Goal: Transaction & Acquisition: Purchase product/service

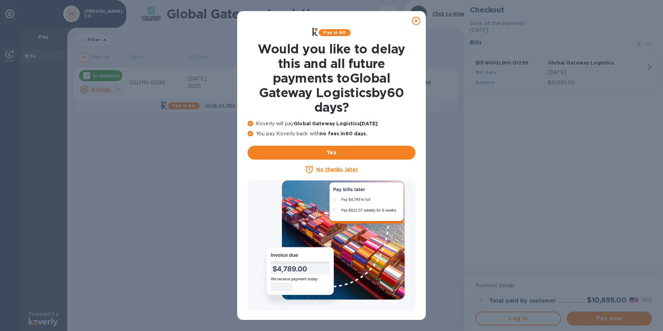
click at [415, 20] on icon at bounding box center [416, 21] width 8 height 8
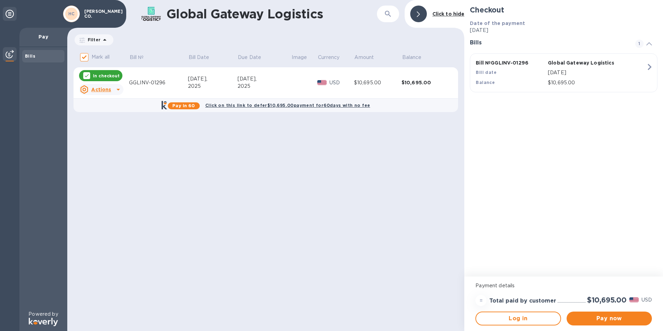
click at [107, 75] on p "In checkout" at bounding box center [106, 76] width 27 height 6
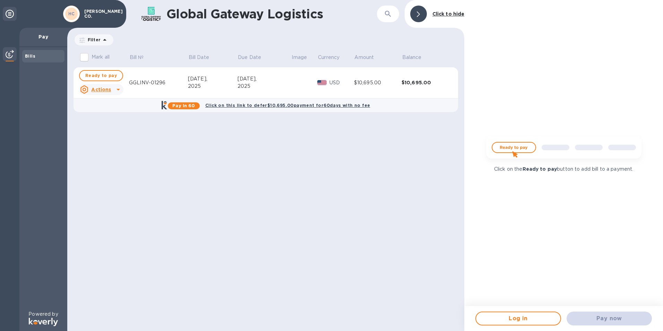
click at [512, 145] on img at bounding box center [563, 149] width 166 height 33
click at [103, 76] on span "Ready to pay" at bounding box center [101, 75] width 32 height 8
checkbox input "true"
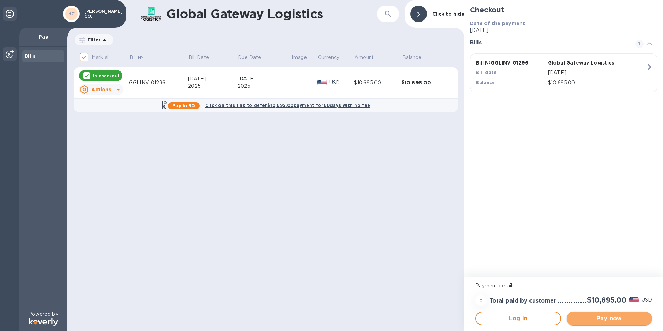
click at [622, 319] on span "Pay now" at bounding box center [609, 318] width 74 height 8
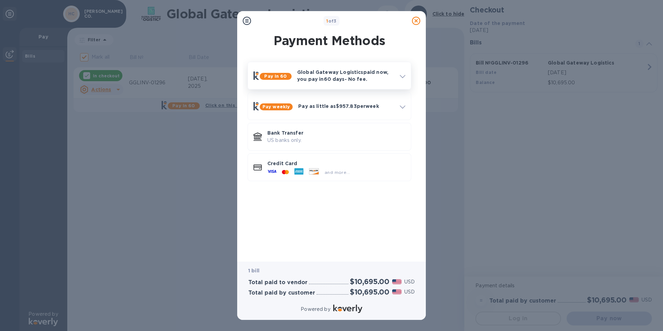
click at [405, 76] on icon at bounding box center [403, 76] width 6 height 3
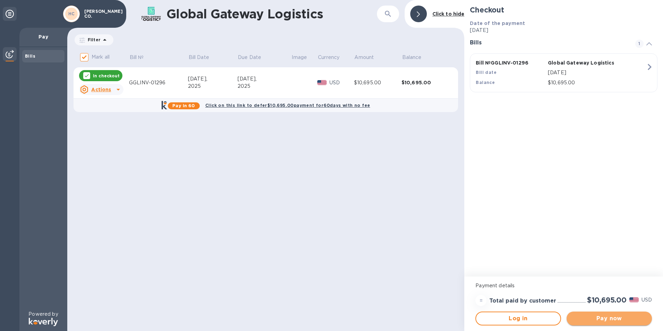
click at [615, 320] on span "Pay now" at bounding box center [609, 318] width 74 height 8
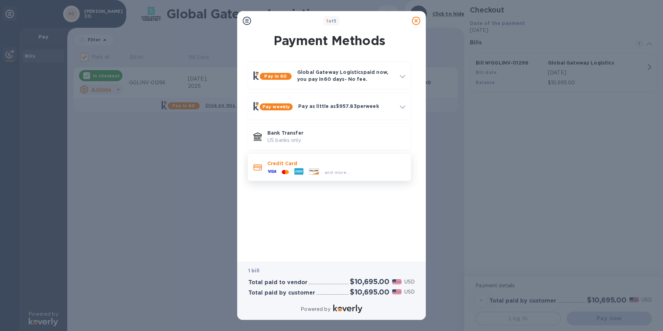
click at [286, 173] on icon at bounding box center [285, 171] width 2 height 3
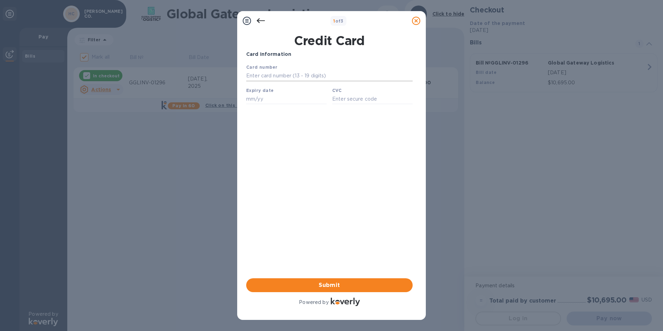
click at [262, 77] on input "text" at bounding box center [329, 76] width 166 height 10
type input "[CREDIT_CARD_NUMBER]"
click at [278, 97] on input "text" at bounding box center [286, 99] width 80 height 10
type input "11/27"
click at [337, 104] on input "text" at bounding box center [372, 99] width 80 height 10
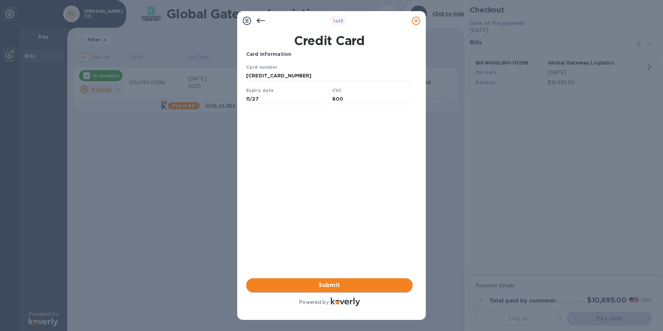
type input "800"
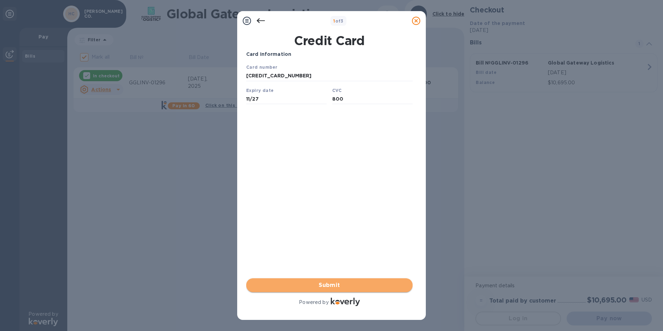
click at [374, 287] on span "Submit" at bounding box center [329, 285] width 155 height 8
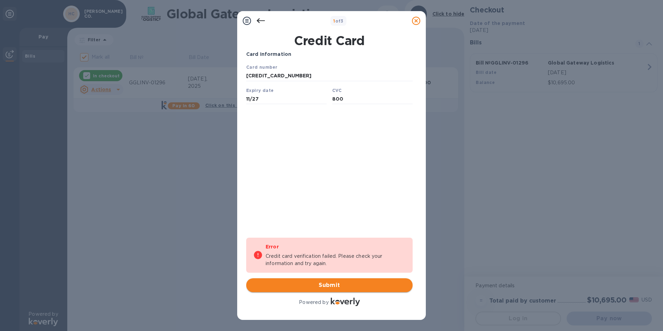
click at [372, 285] on span "Submit" at bounding box center [329, 285] width 155 height 8
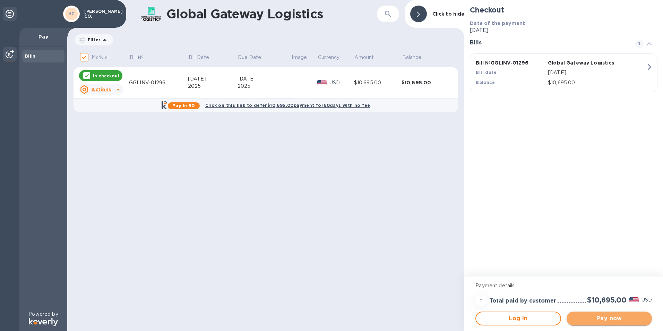
click at [609, 319] on span "Pay now" at bounding box center [609, 318] width 74 height 8
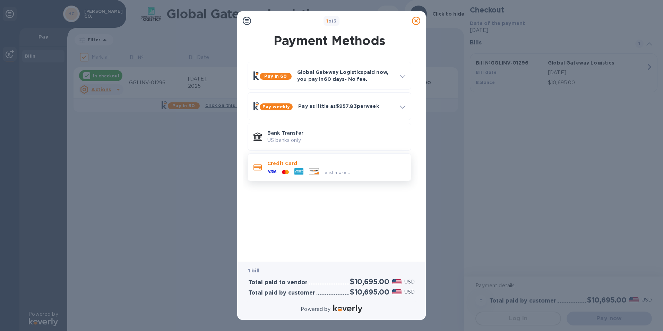
click at [292, 171] on div at bounding box center [298, 172] width 15 height 10
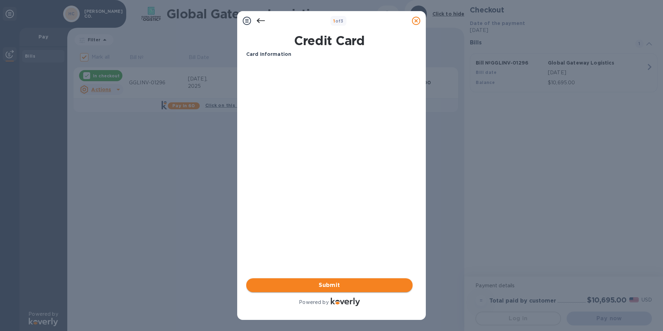
click at [349, 284] on span "Submit" at bounding box center [329, 285] width 155 height 8
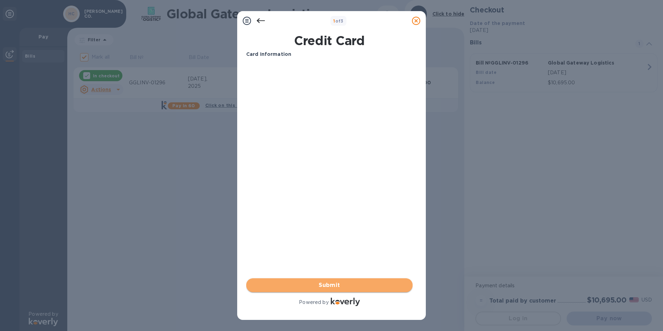
click at [360, 287] on span "Submit" at bounding box center [329, 285] width 155 height 8
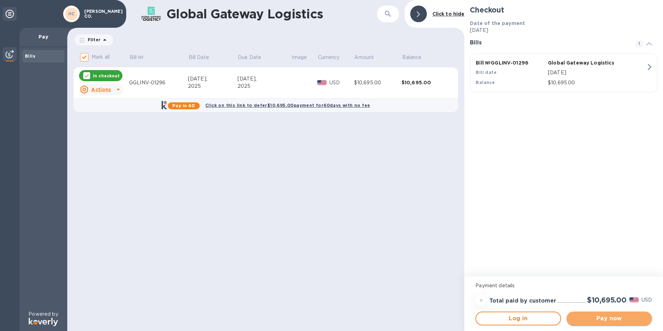
click at [616, 316] on span "Pay now" at bounding box center [609, 318] width 74 height 8
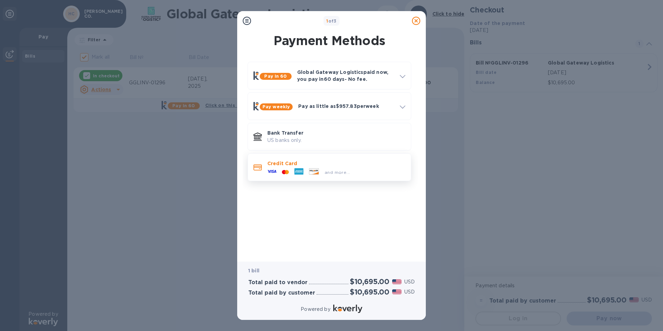
click at [314, 169] on icon at bounding box center [313, 171] width 9 height 6
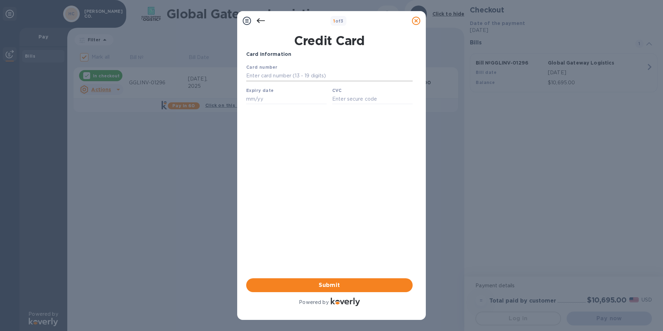
click at [257, 78] on input "text" at bounding box center [329, 76] width 166 height 10
type input "[CREDIT_CARD_NUMBER]"
click at [257, 100] on input "text" at bounding box center [286, 99] width 80 height 10
type input "03/26"
click at [350, 102] on input "text" at bounding box center [372, 99] width 80 height 10
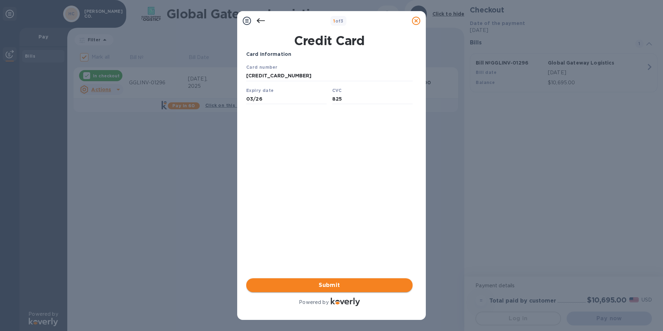
type input "825"
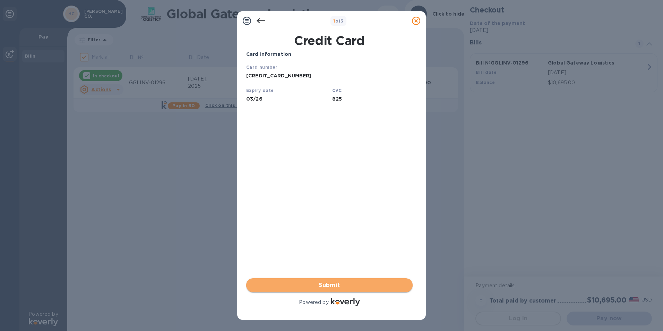
click at [377, 286] on span "Submit" at bounding box center [329, 285] width 155 height 8
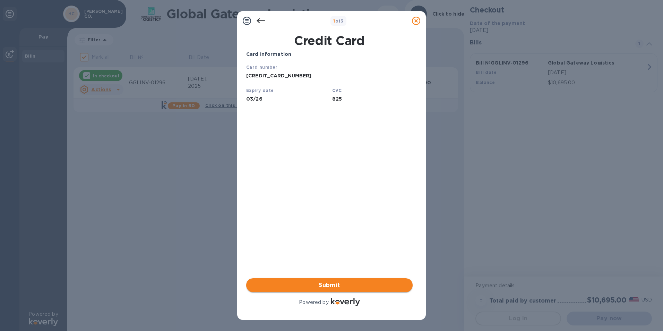
click at [355, 282] on span "Submit" at bounding box center [329, 285] width 155 height 8
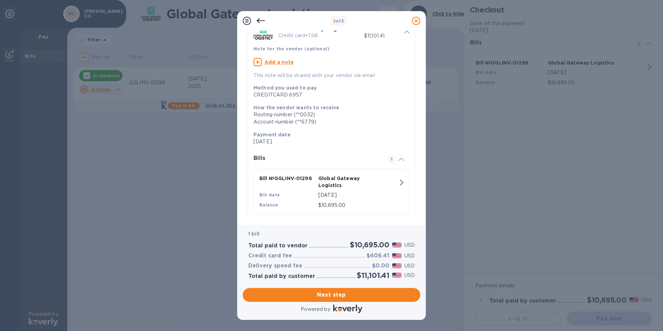
scroll to position [49, 0]
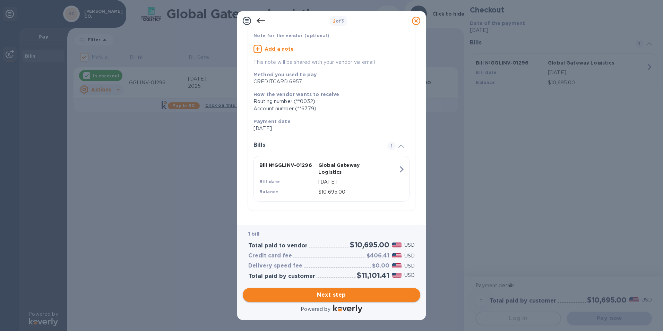
click at [380, 291] on span "Next step" at bounding box center [331, 294] width 166 height 8
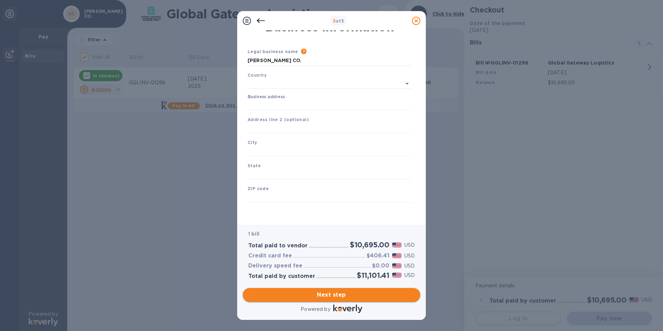
scroll to position [8, 0]
type input "[GEOGRAPHIC_DATA]"
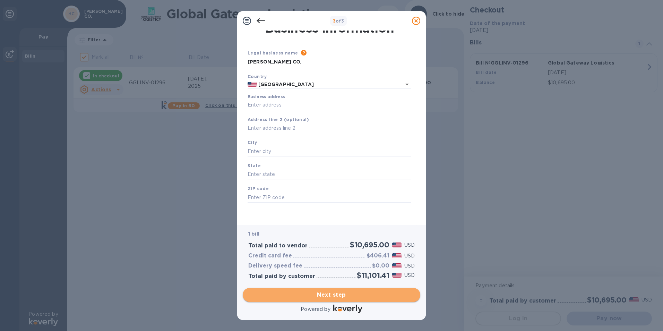
click at [379, 296] on span "Next step" at bounding box center [331, 294] width 166 height 8
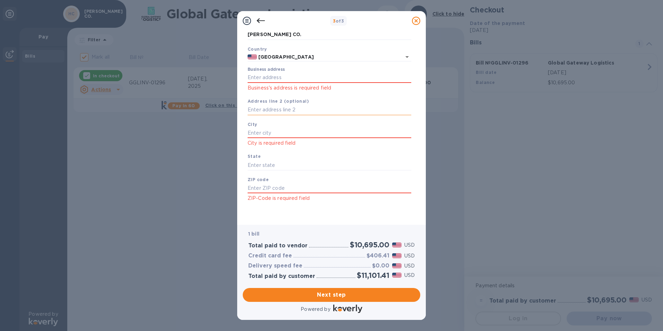
click at [264, 107] on input "text" at bounding box center [329, 110] width 164 height 10
type input "[STREET_ADDRESS]"
type input "[GEOGRAPHIC_DATA]"
type input "IL"
type input "62895"
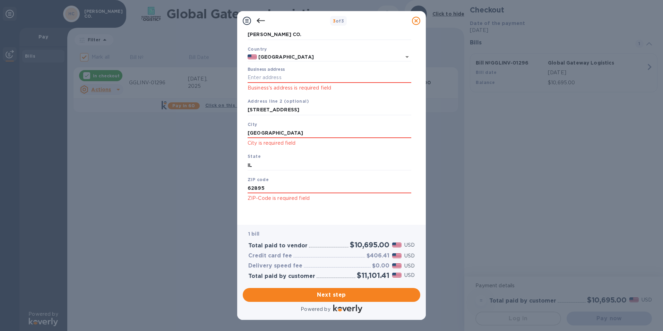
drag, startPoint x: 283, startPoint y: 135, endPoint x: 223, endPoint y: 135, distance: 60.3
click at [224, 135] on div "3 of 3 Business Information Legal business name Please provide the legal name t…" at bounding box center [331, 165] width 663 height 331
type input "[GEOGRAPHIC_DATA][PERSON_NAME]"
type input "62864"
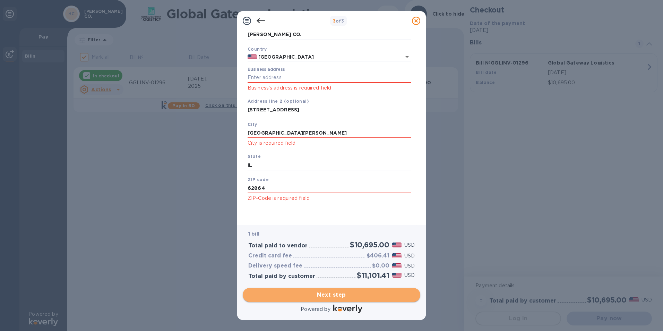
click at [359, 294] on span "Next step" at bounding box center [331, 294] width 166 height 8
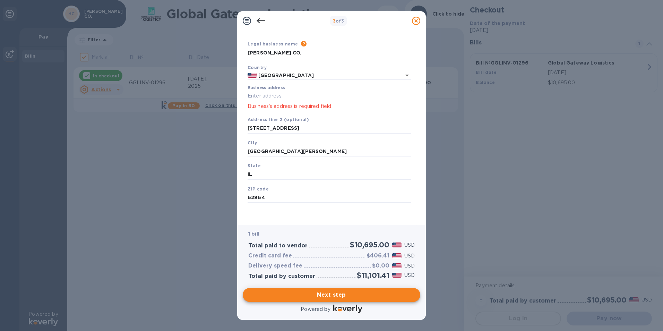
click at [274, 96] on input "Business address" at bounding box center [329, 96] width 164 height 10
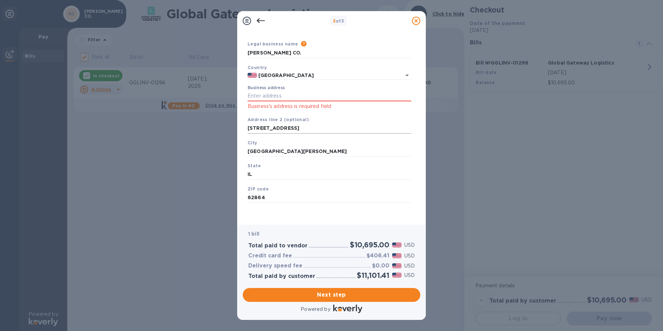
drag, startPoint x: 293, startPoint y: 133, endPoint x: 283, endPoint y: 130, distance: 10.2
click at [283, 130] on div "Address line 2 (optional) [STREET_ADDRESS]" at bounding box center [329, 124] width 169 height 23
drag, startPoint x: 296, startPoint y: 125, endPoint x: 212, endPoint y: 126, distance: 83.5
click at [212, 126] on div "3 of 3 Business Information Legal business name Please provide the legal name t…" at bounding box center [331, 165] width 663 height 331
drag, startPoint x: 241, startPoint y: 92, endPoint x: 245, endPoint y: 95, distance: 4.2
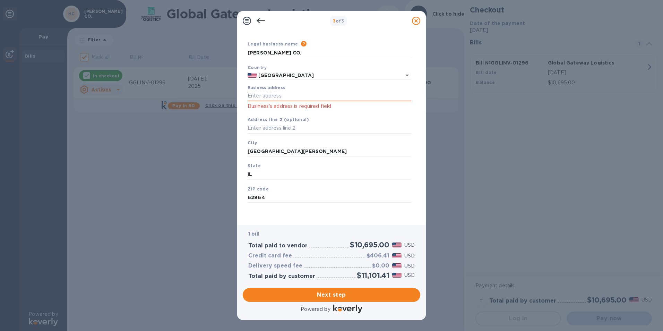
click at [242, 93] on div "Business Information Legal business name Please provide the legal name that app…" at bounding box center [331, 127] width 189 height 194
click at [255, 96] on input "Business address" at bounding box center [329, 96] width 164 height 10
paste input "text"
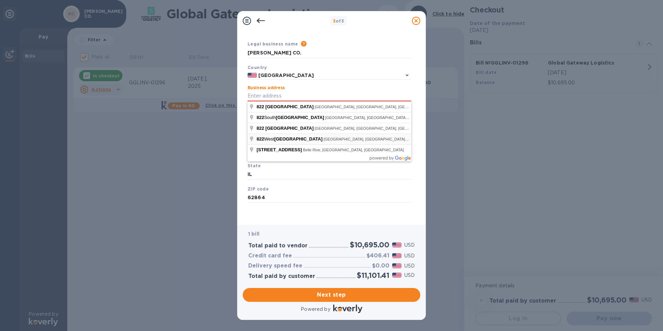
type input "[STREET_ADDRESS]"
type input "[GEOGRAPHIC_DATA]"
type input "KY"
type input "40065"
click at [269, 98] on input "[STREET_ADDRESS]" at bounding box center [329, 96] width 164 height 10
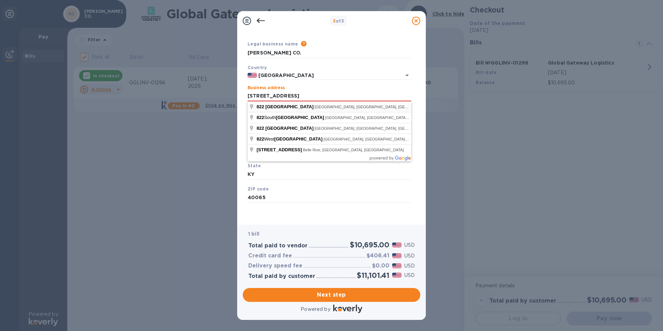
type input "[STREET_ADDRESS]"
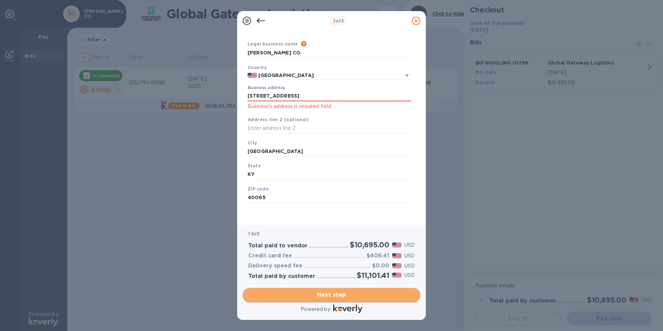
click at [388, 294] on span "Next step" at bounding box center [331, 294] width 166 height 8
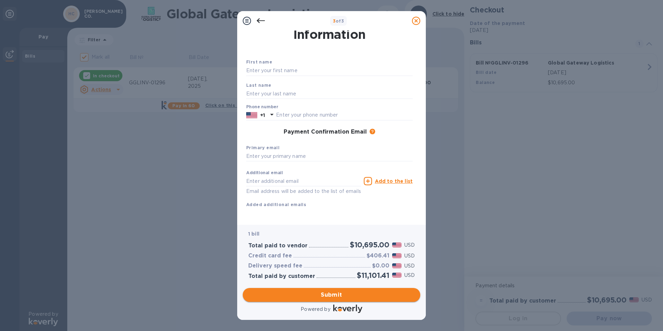
click at [388, 293] on span "Submit" at bounding box center [331, 294] width 166 height 8
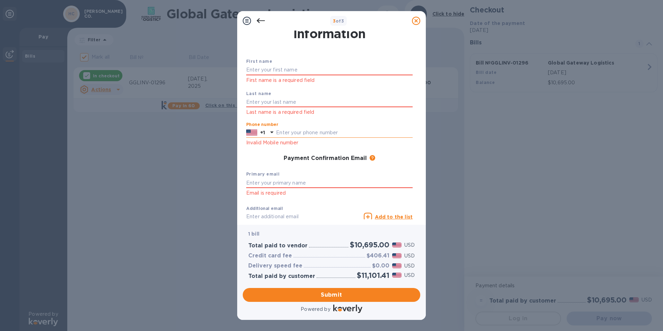
click at [305, 134] on input "text" at bounding box center [344, 133] width 137 height 10
type input "6182427560"
click at [283, 182] on input "text" at bounding box center [329, 182] width 166 height 10
type input "[PERSON_NAME][EMAIL_ADDRESS][PERSON_NAME][DOMAIN_NAME]"
type input "[PERSON_NAME]"
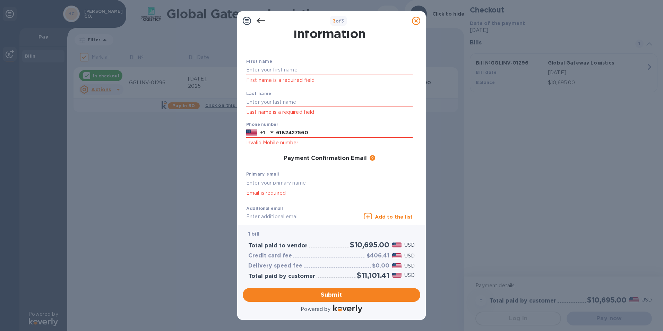
type input "[PERSON_NAME]"
type input "[PERSON_NAME][EMAIL_ADDRESS][PERSON_NAME][DOMAIN_NAME]"
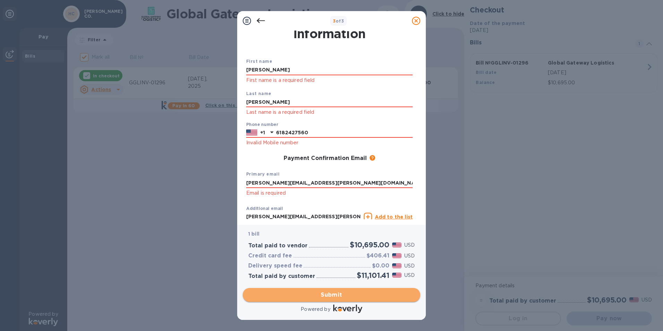
click at [371, 293] on span "Submit" at bounding box center [331, 294] width 166 height 8
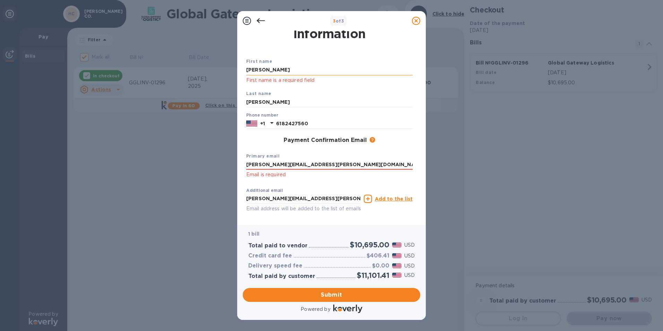
click at [275, 66] on input "[PERSON_NAME]" at bounding box center [329, 70] width 166 height 10
click at [314, 103] on input "[PERSON_NAME]" at bounding box center [329, 102] width 166 height 10
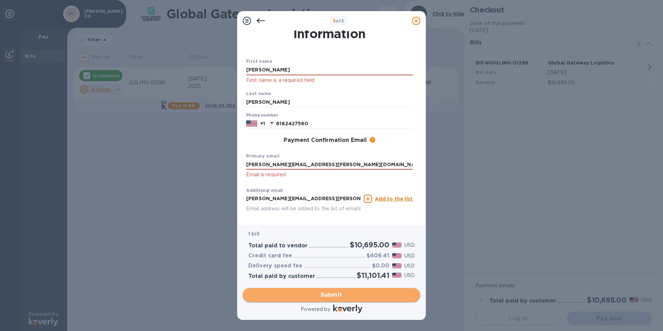
click at [391, 299] on button "Submit" at bounding box center [331, 295] width 177 height 14
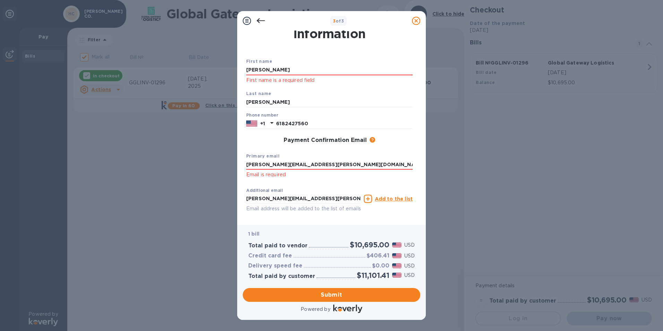
drag, startPoint x: 361, startPoint y: 161, endPoint x: 167, endPoint y: 142, distance: 195.4
click at [172, 143] on div "3 of 3 Payment Contact Information First name [PERSON_NAME] First name is a req…" at bounding box center [331, 165] width 663 height 331
type input "[EMAIL_ADDRESS][DOMAIN_NAME]"
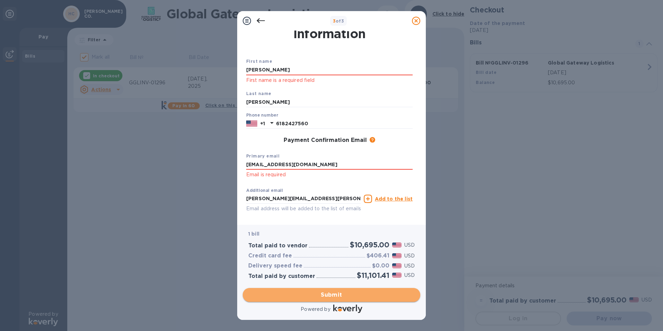
click at [342, 299] on button "Submit" at bounding box center [331, 295] width 177 height 14
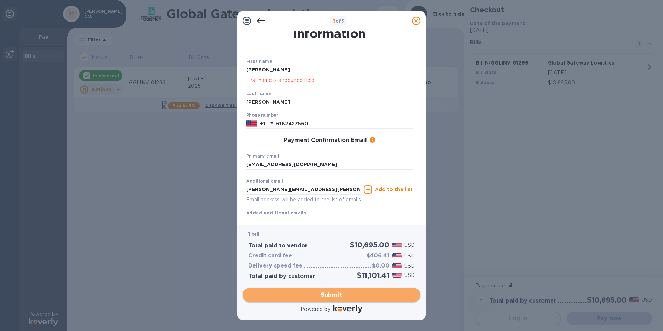
click at [347, 293] on span "Submit" at bounding box center [331, 294] width 166 height 8
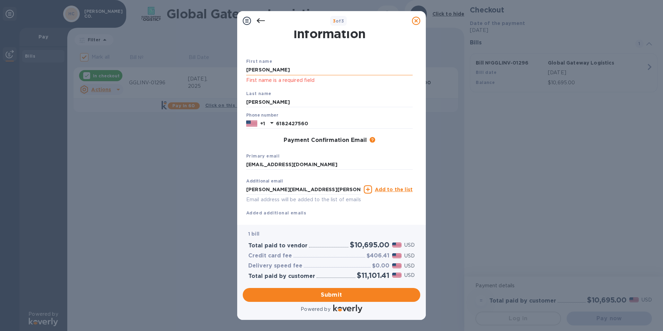
click at [267, 71] on input "[PERSON_NAME]" at bounding box center [329, 70] width 166 height 10
click at [379, 292] on span "Submit" at bounding box center [331, 294] width 166 height 8
click at [382, 291] on span "Submit" at bounding box center [331, 294] width 166 height 8
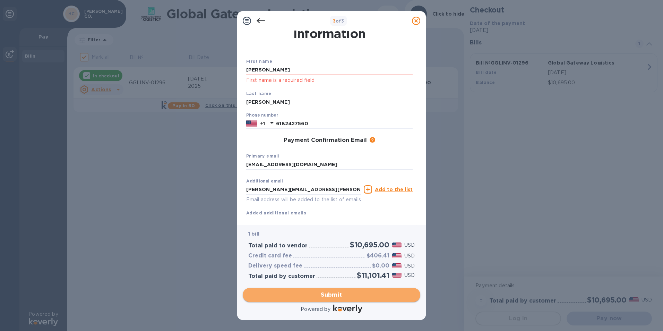
click at [356, 292] on span "Submit" at bounding box center [331, 294] width 166 height 8
